Goal: Book appointment/travel/reservation

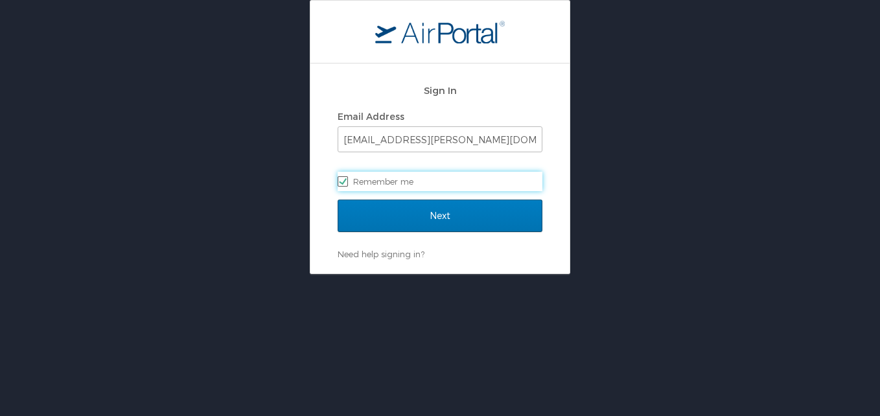
click at [407, 180] on label "Remember me" at bounding box center [440, 181] width 205 height 19
click at [346, 180] on input "Remember me" at bounding box center [342, 180] width 8 height 8
click at [437, 180] on label "Remember me" at bounding box center [440, 181] width 205 height 19
click at [346, 180] on input "Remember me" at bounding box center [342, 180] width 8 height 8
checkbox input "true"
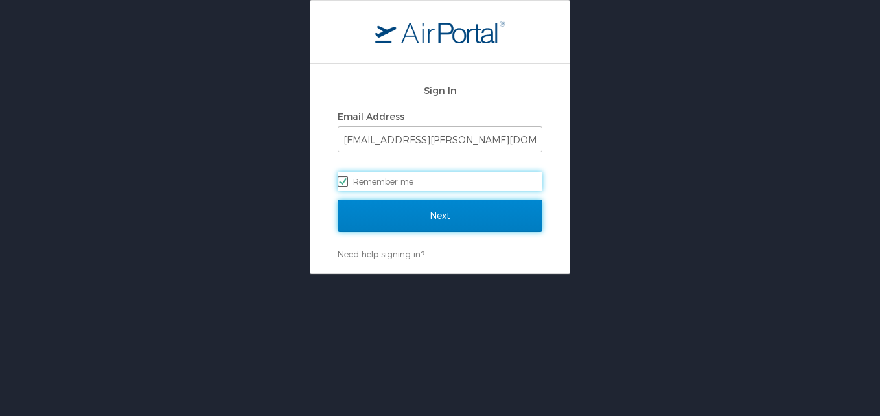
click at [476, 213] on input "Next" at bounding box center [440, 216] width 205 height 32
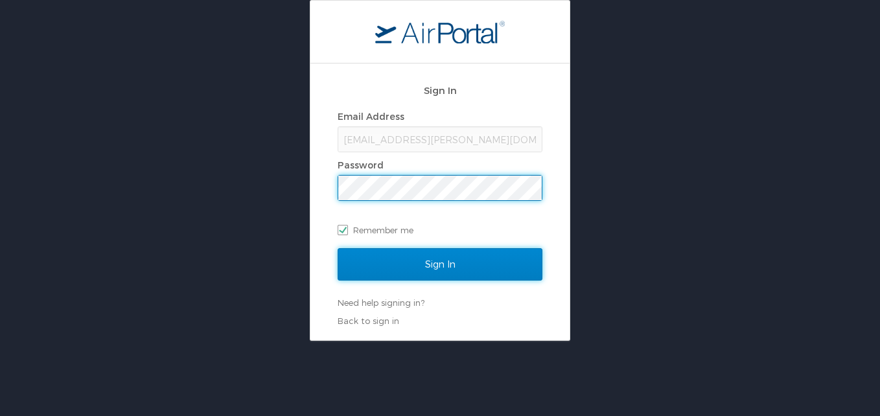
click at [381, 259] on input "Sign In" at bounding box center [440, 264] width 205 height 32
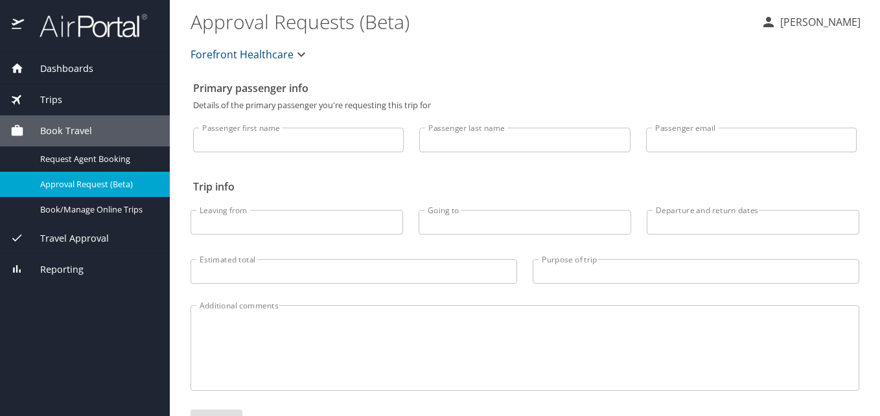
click at [54, 124] on span "Book Travel" at bounding box center [58, 131] width 68 height 14
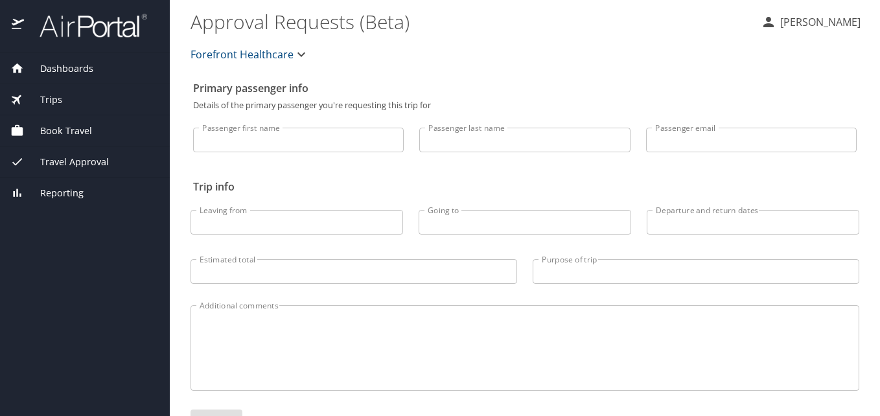
click at [54, 124] on span "Book Travel" at bounding box center [58, 131] width 68 height 14
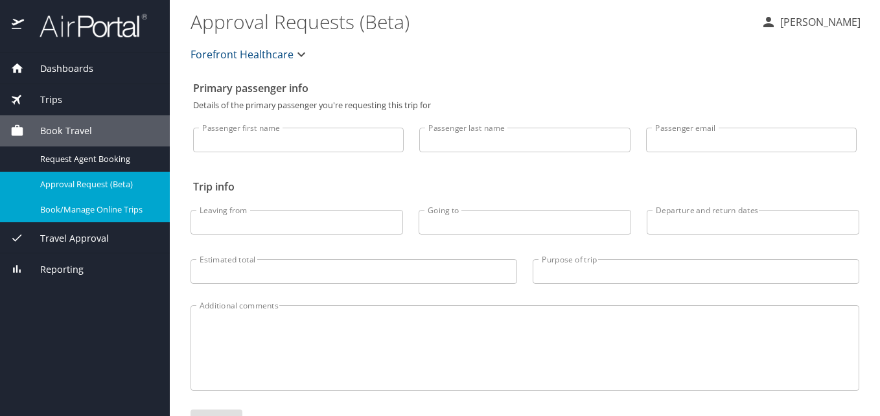
click at [68, 208] on span "Book/Manage Online Trips" at bounding box center [97, 210] width 114 height 12
